Goal: Task Accomplishment & Management: Use online tool/utility

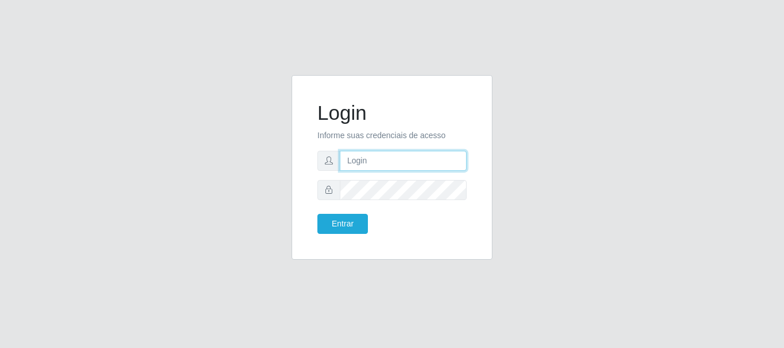
click at [375, 164] on input "text" at bounding box center [403, 161] width 127 height 20
drag, startPoint x: 394, startPoint y: 159, endPoint x: 438, endPoint y: 159, distance: 44.2
click at [438, 159] on input "ian@galiottoAa123456" at bounding box center [403, 161] width 127 height 20
type input "[PERSON_NAME]@[PERSON_NAME]"
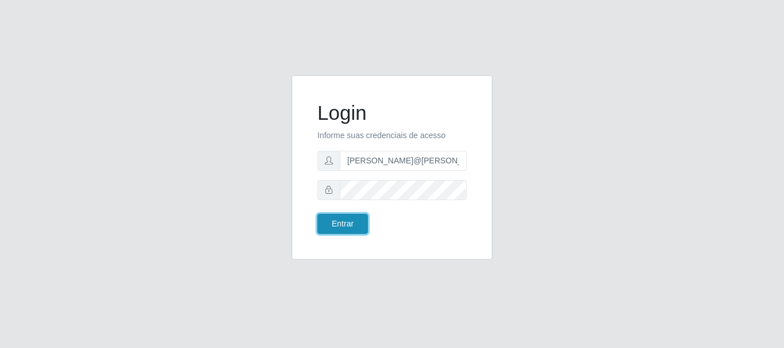
click at [360, 224] on button "Entrar" at bounding box center [342, 224] width 50 height 20
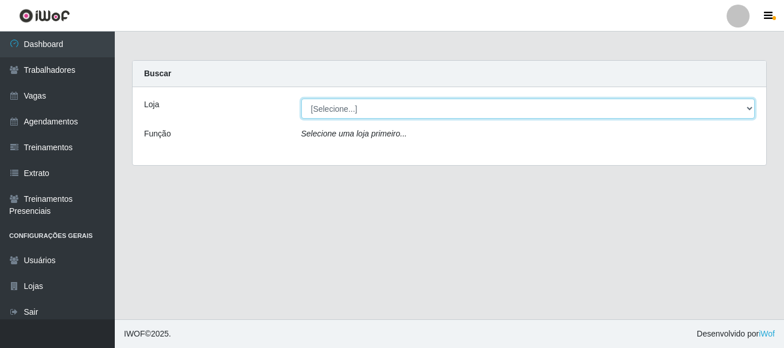
click at [357, 112] on select "[Selecione...] [GEOGRAPHIC_DATA]" at bounding box center [528, 109] width 454 height 20
select select "279"
click at [301, 99] on select "[Selecione...] [GEOGRAPHIC_DATA]" at bounding box center [528, 109] width 454 height 20
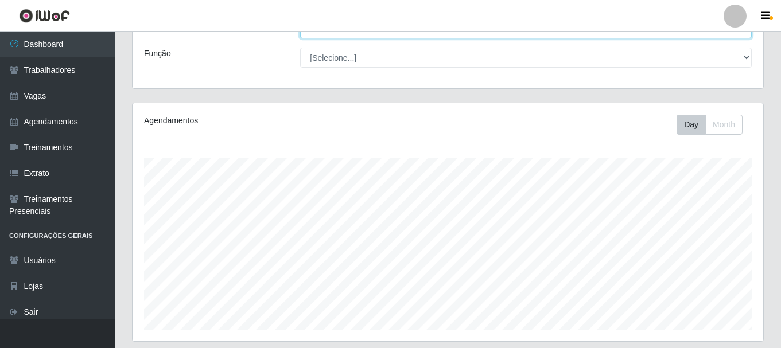
scroll to position [312, 0]
